Goal: Information Seeking & Learning: Understand process/instructions

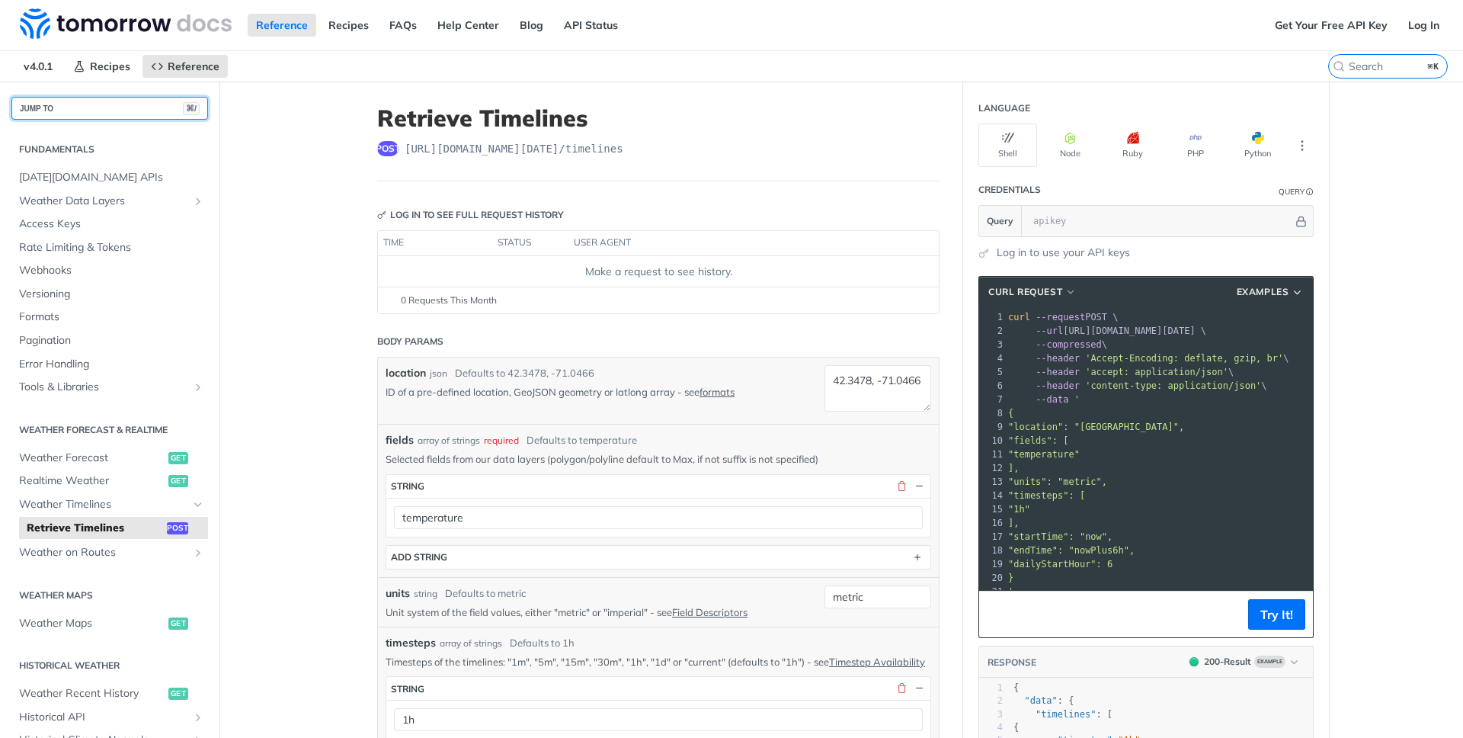
click at [101, 105] on button "JUMP TO ⌘/" at bounding box center [109, 108] width 197 height 23
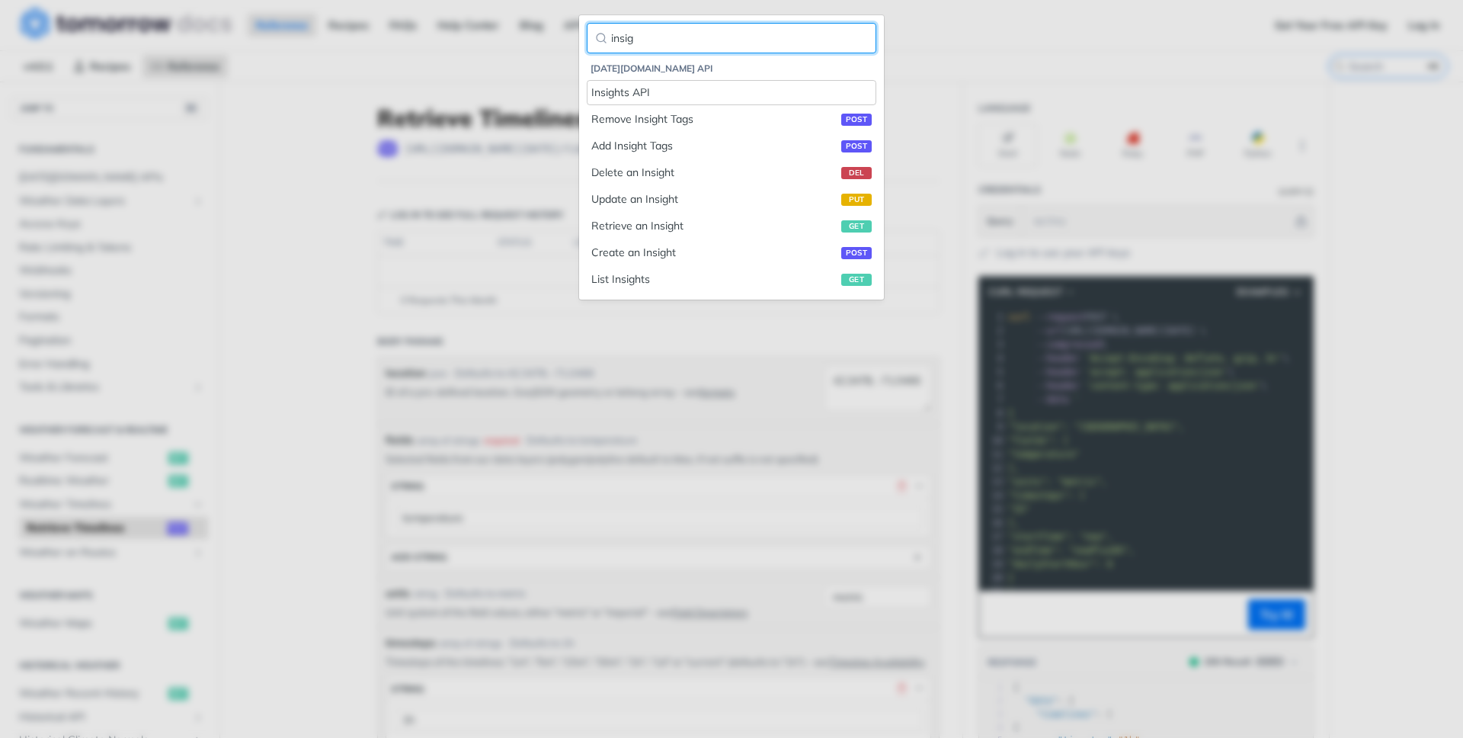
type input "insig"
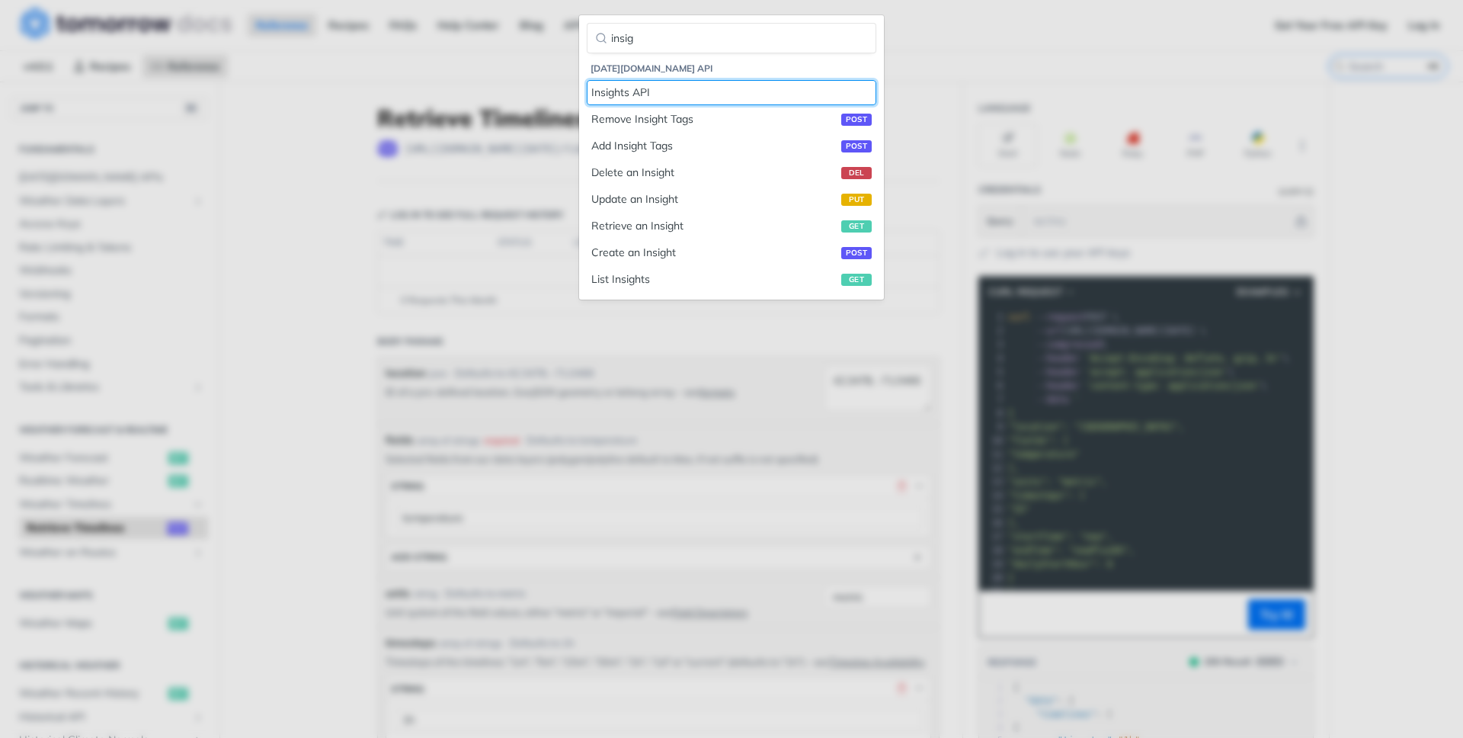
click at [622, 98] on div "Insights API" at bounding box center [731, 93] width 280 height 16
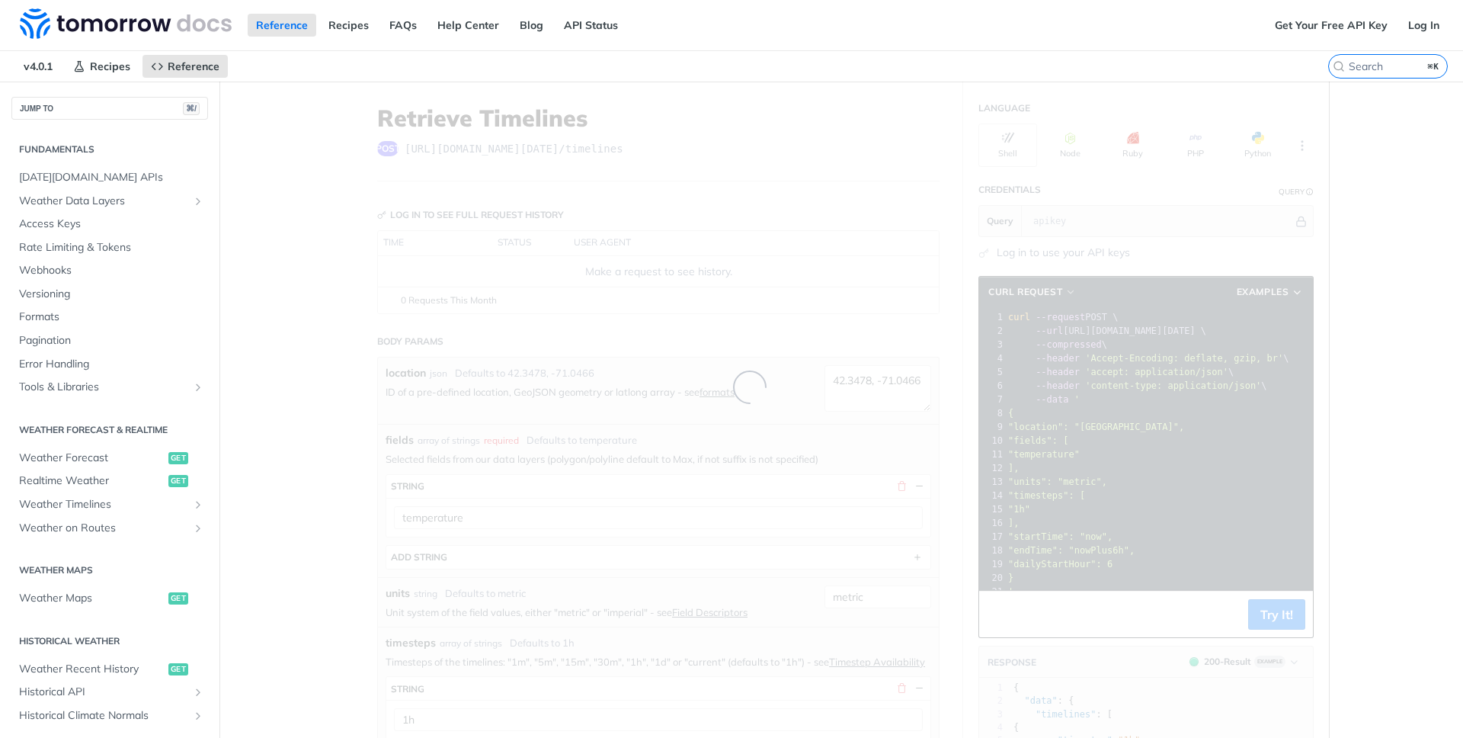
scroll to position [454, 0]
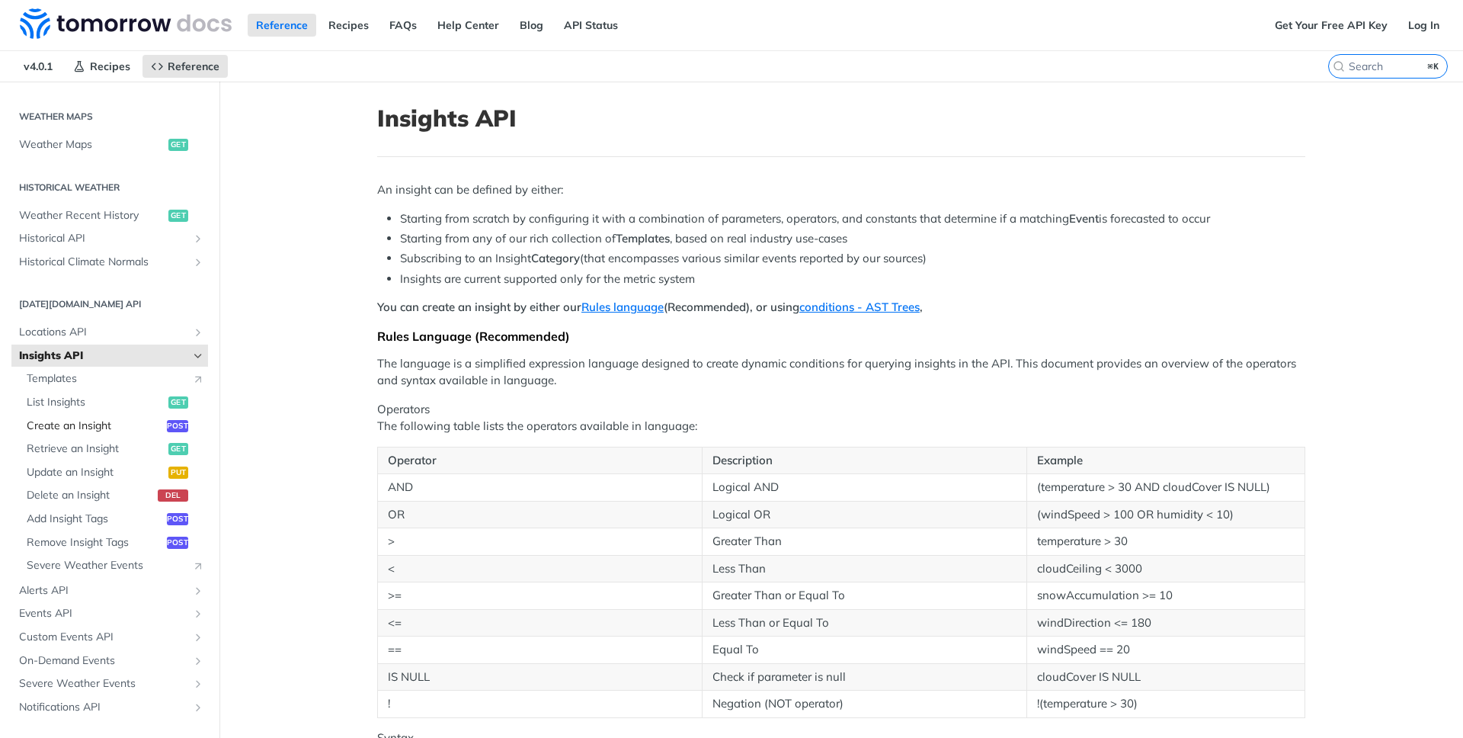
click at [91, 432] on span "Create an Insight" at bounding box center [95, 425] width 136 height 15
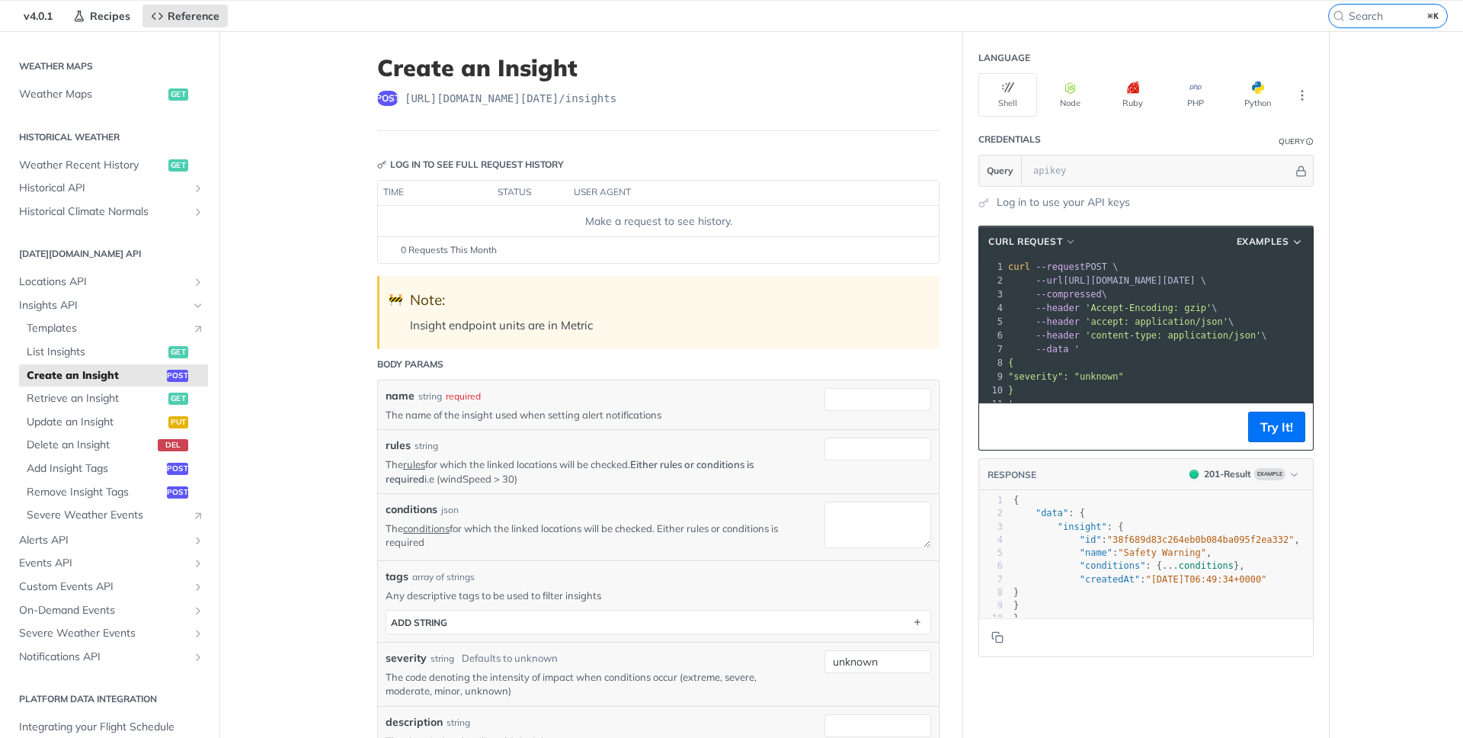
scroll to position [261, 0]
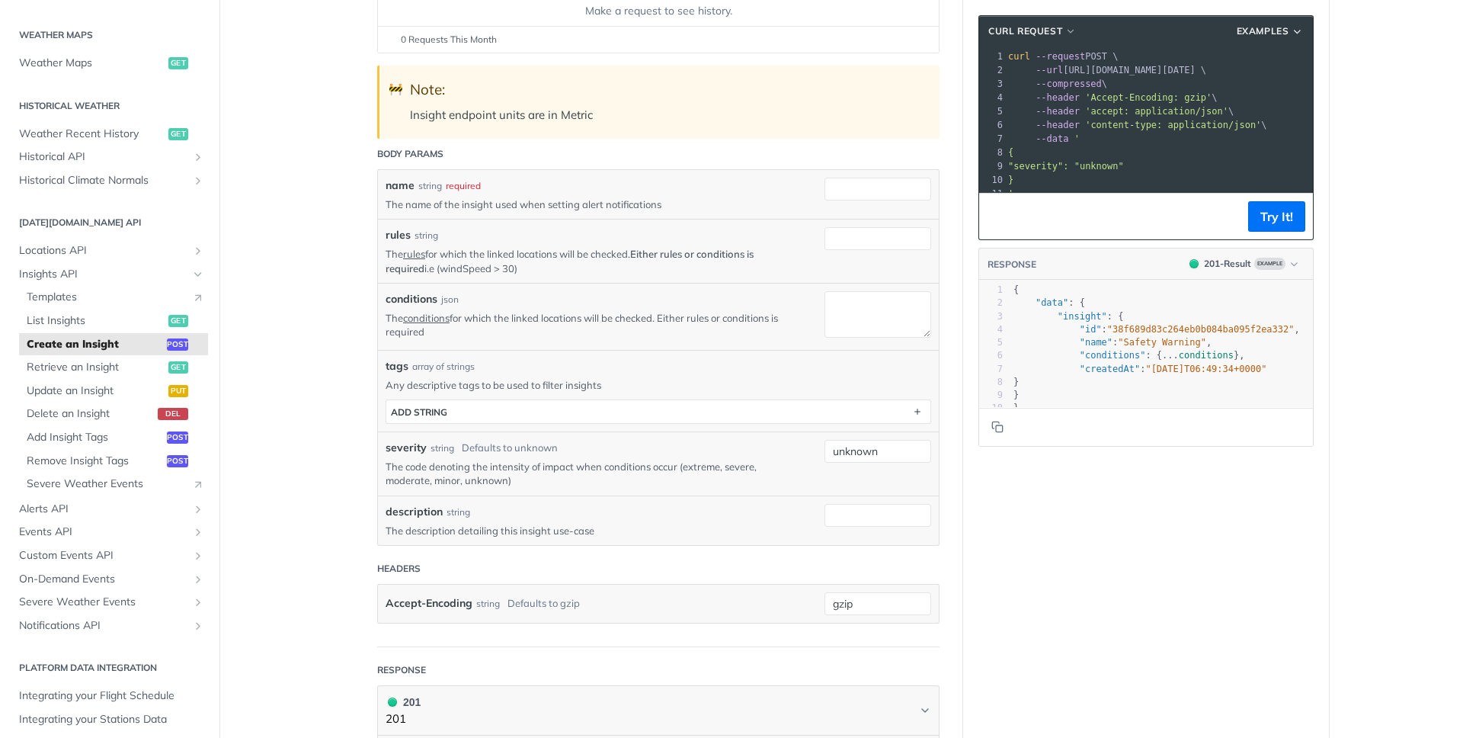
click at [812, 251] on div "rules string The rules for which the linked locations will be checked. Either r…" at bounding box center [659, 250] width 546 height 47
click at [412, 252] on link "rules" at bounding box center [414, 254] width 22 height 12
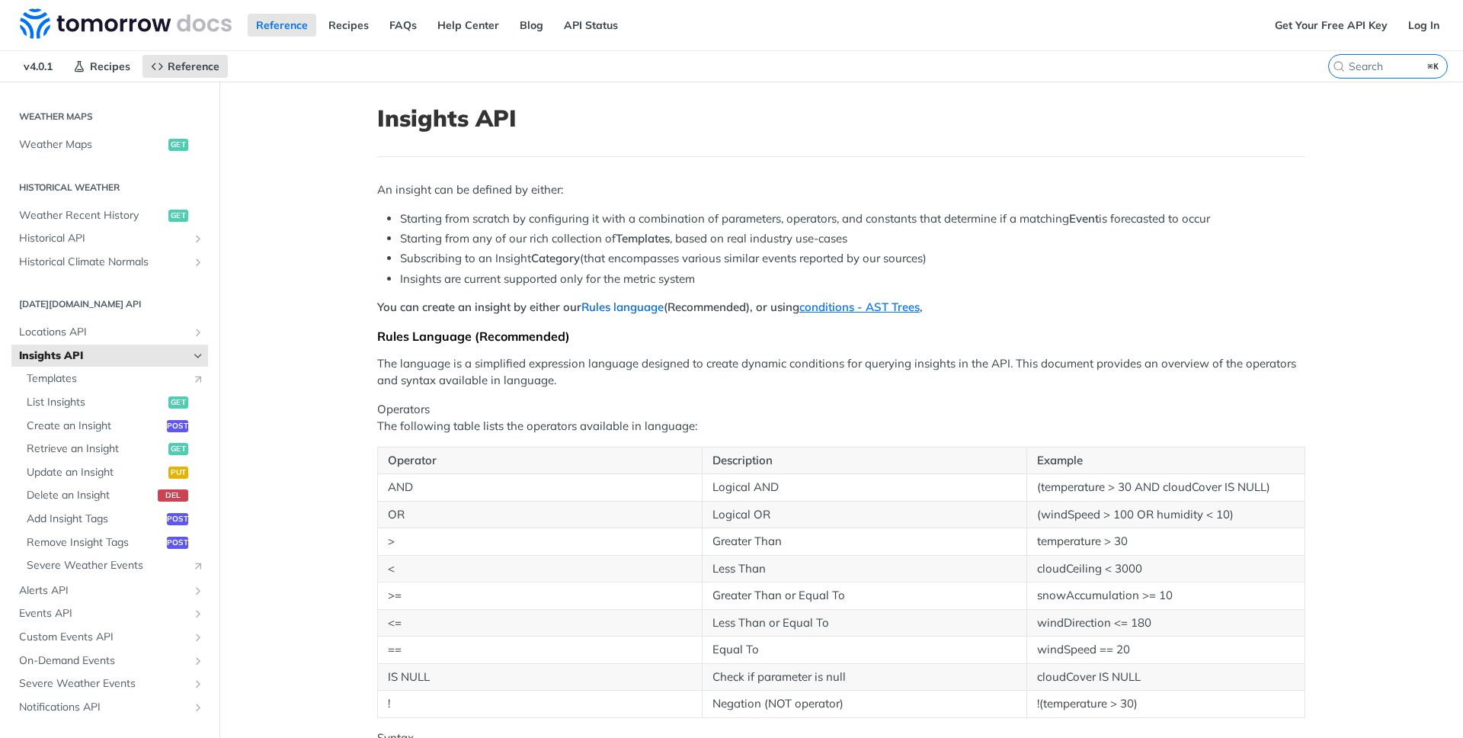
click at [627, 307] on link "Rules language" at bounding box center [623, 307] width 82 height 14
click at [864, 309] on link "conditions - AST Trees" at bounding box center [860, 307] width 120 height 14
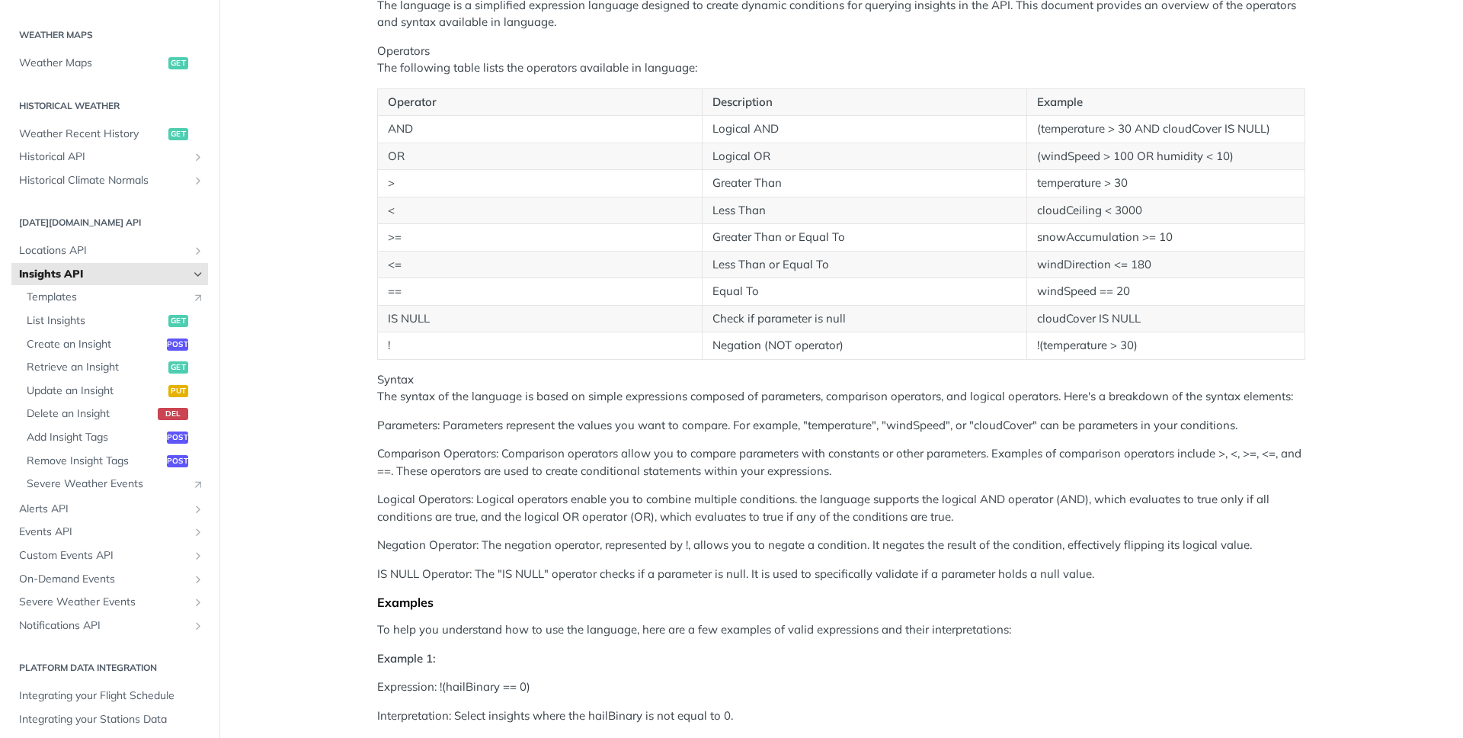
scroll to position [120, 0]
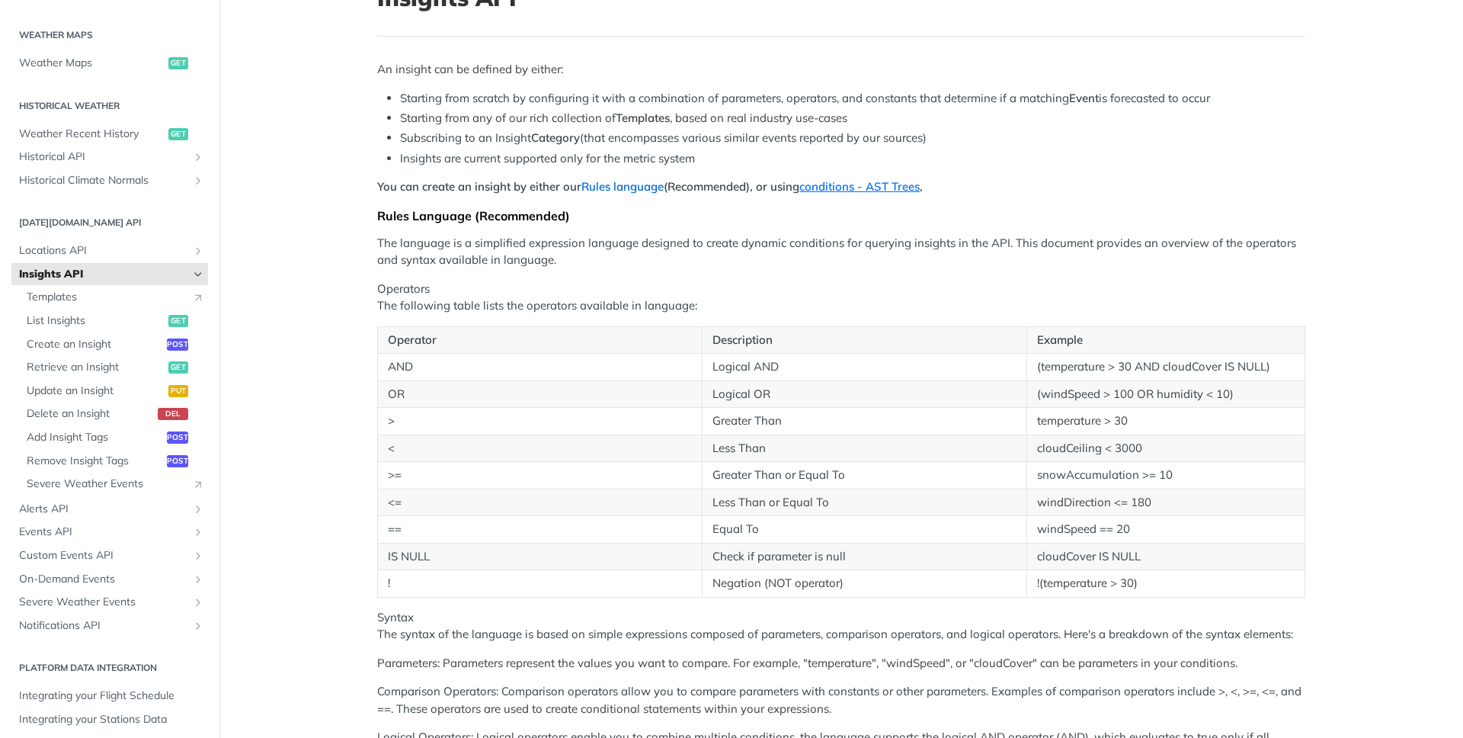
click at [635, 182] on link "Rules language" at bounding box center [623, 186] width 82 height 14
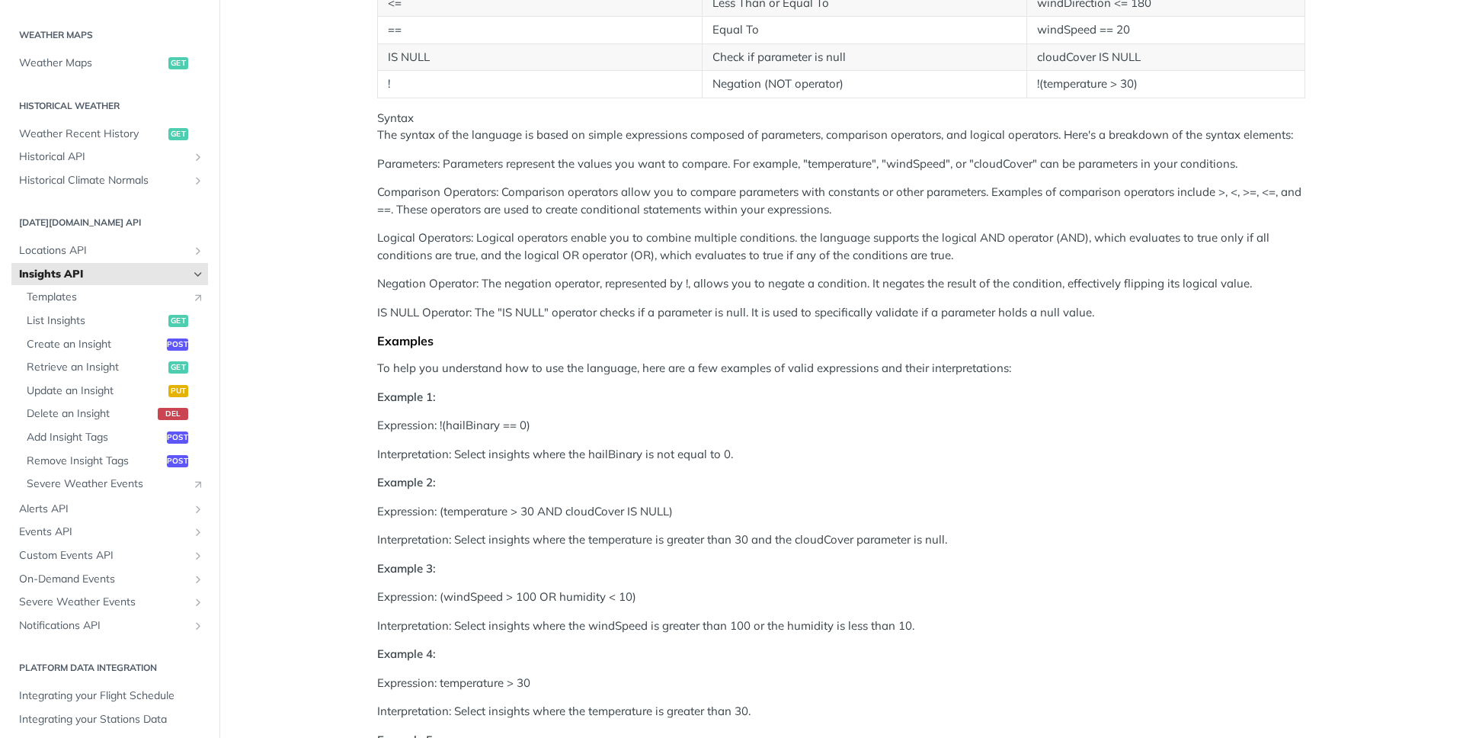
scroll to position [695, 0]
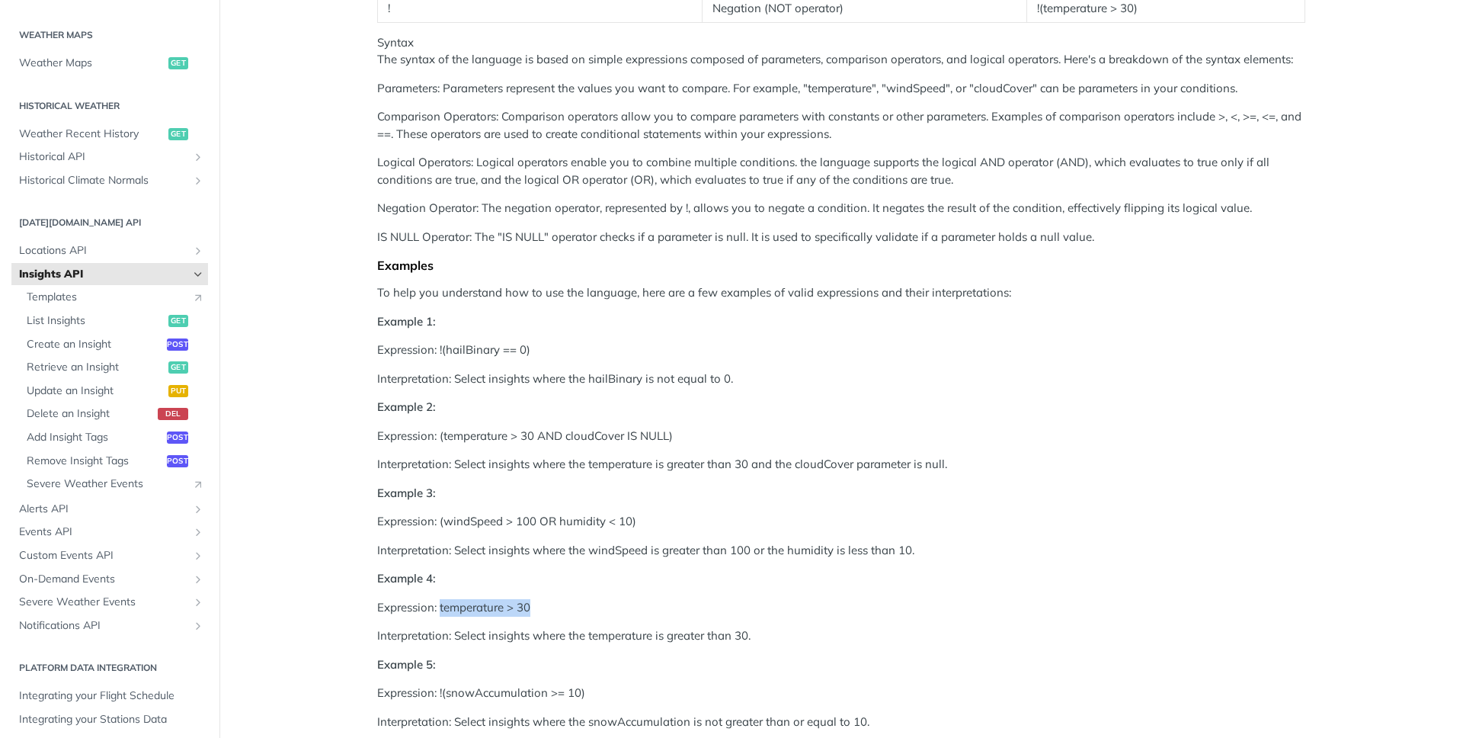
drag, startPoint x: 537, startPoint y: 604, endPoint x: 434, endPoint y: 605, distance: 102.9
click at [434, 605] on p "Expression: temperature > 30" at bounding box center [841, 608] width 928 height 18
copy p "temperature > 30"
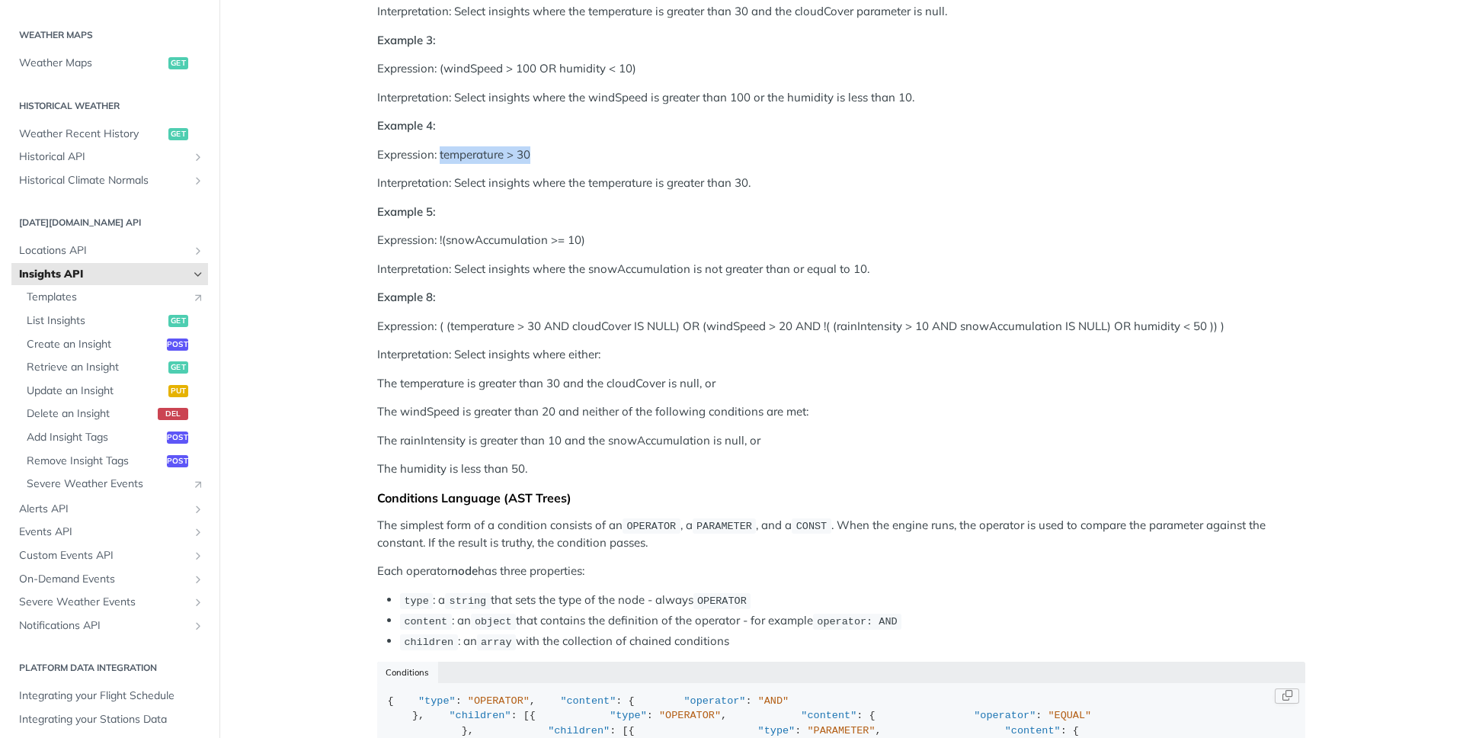
scroll to position [769, 0]
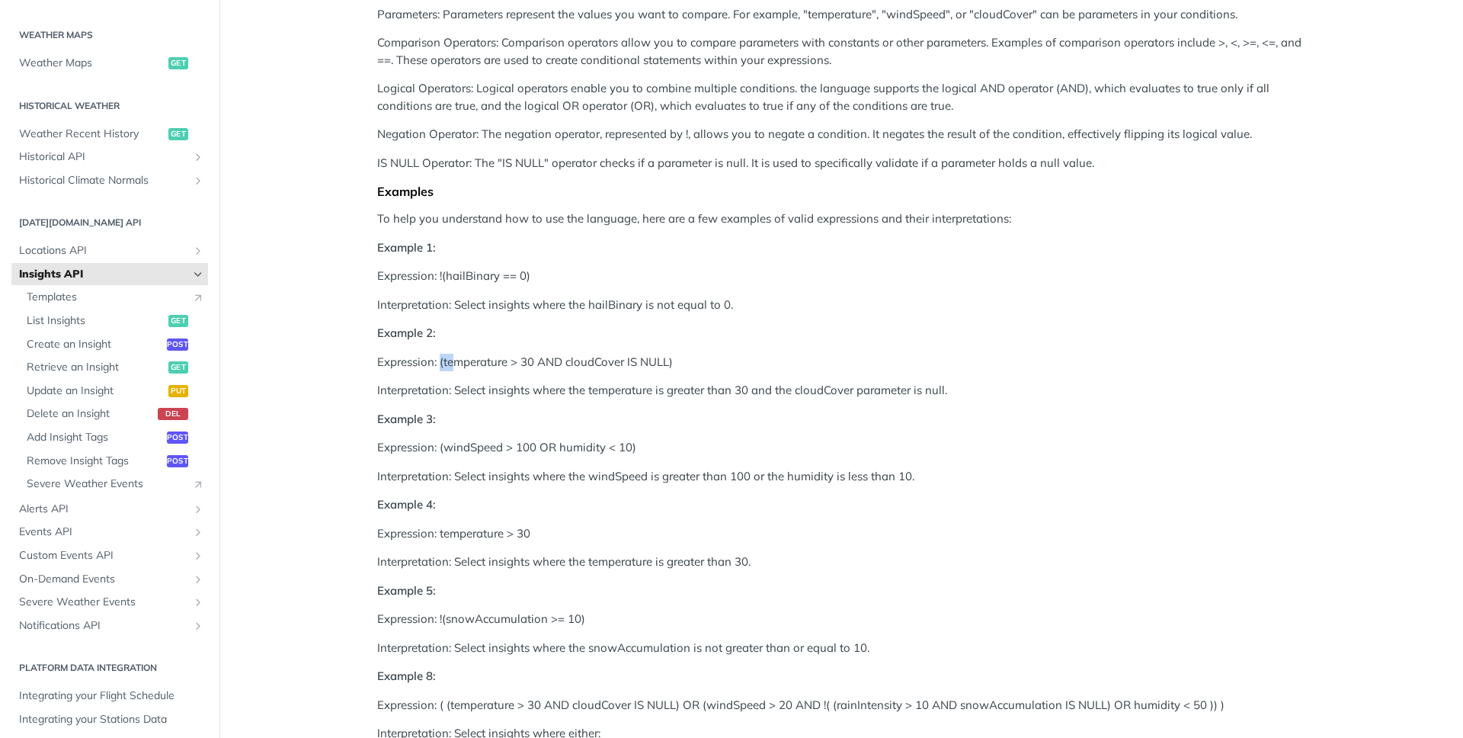
drag, startPoint x: 436, startPoint y: 362, endPoint x: 452, endPoint y: 361, distance: 16.1
click at [452, 361] on p "Expression: (temperature > 30 AND cloudCover IS NULL)" at bounding box center [841, 363] width 928 height 18
click at [467, 360] on p "Expression: (temperature > 30 AND cloudCover IS NULL)" at bounding box center [841, 363] width 928 height 18
drag, startPoint x: 437, startPoint y: 359, endPoint x: 529, endPoint y: 357, distance: 92.3
click at [529, 357] on p "Expression: (temperature > 30 AND cloudCover IS NULL)" at bounding box center [841, 363] width 928 height 18
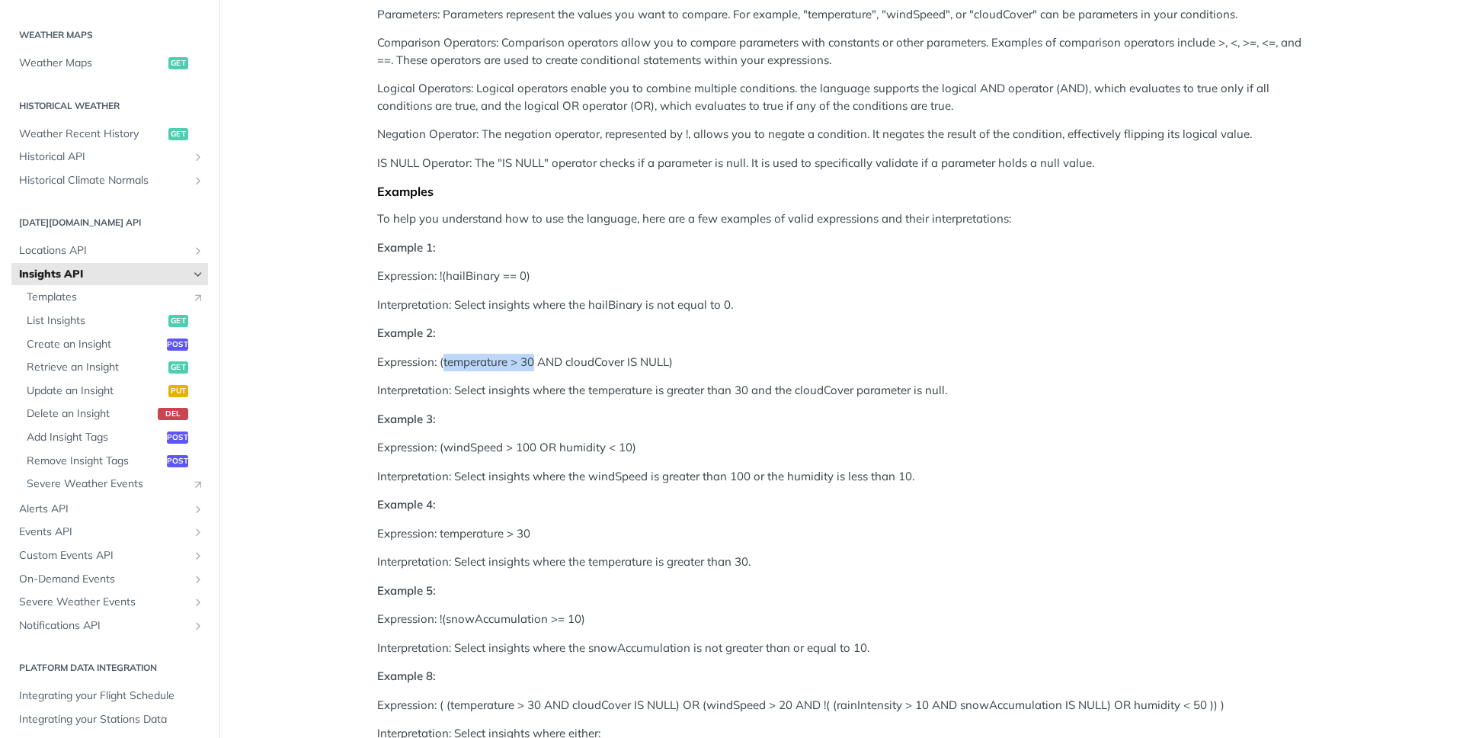
copy p "temperature > 30"
click at [972, 329] on p "Example 2:" at bounding box center [841, 334] width 928 height 18
click at [1221, 268] on p "Expression: !(hailBinary == 0)" at bounding box center [841, 277] width 928 height 18
